Goal: Transaction & Acquisition: Purchase product/service

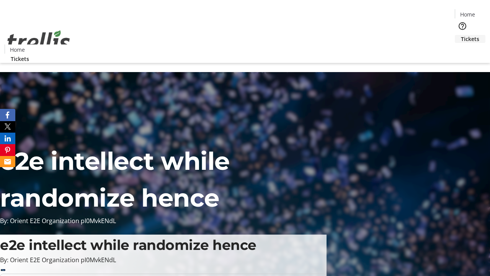
click at [461, 35] on span "Tickets" at bounding box center [470, 39] width 18 height 8
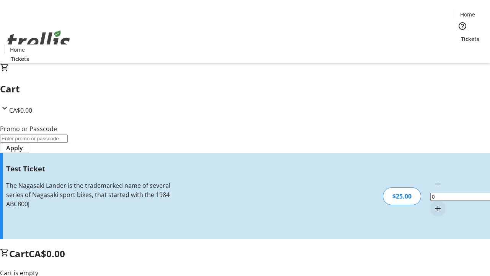
click at [434, 204] on mat-icon "Increment by one" at bounding box center [438, 208] width 9 height 9
type input "1"
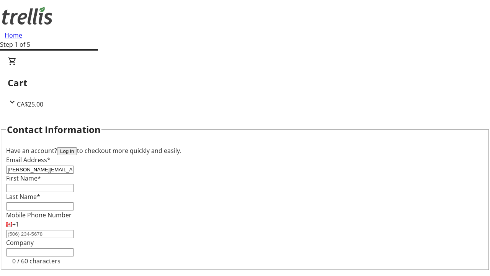
type input "[PERSON_NAME][EMAIL_ADDRESS][DOMAIN_NAME]"
type input "[PERSON_NAME]"
type input "Bosco"
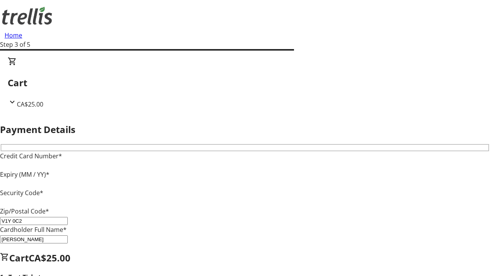
type input "V1Y 0C2"
